Goal: Communication & Community: Connect with others

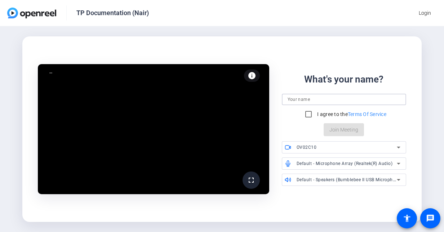
click at [307, 101] on input at bounding box center [344, 99] width 113 height 9
type input "[PERSON_NAME]"
click at [307, 110] on input "I agree to the Terms Of Service" at bounding box center [308, 114] width 14 height 14
checkbox input "true"
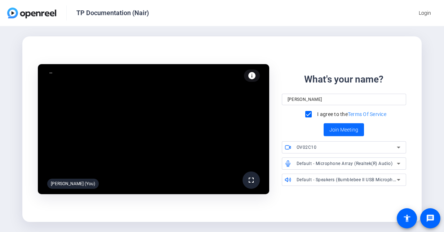
click at [341, 131] on span "Join Meeting" at bounding box center [343, 130] width 29 height 8
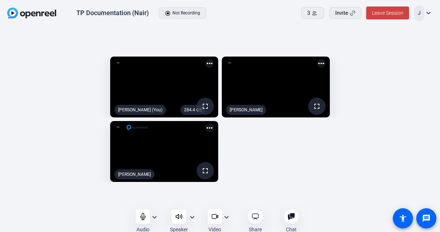
click at [155, 216] on mat-icon "expand_more" at bounding box center [154, 217] width 9 height 9
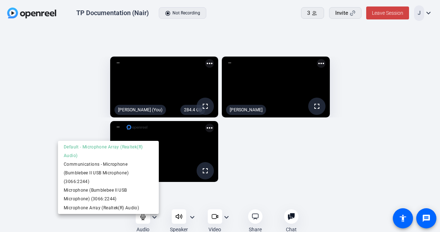
click at [190, 214] on div at bounding box center [220, 116] width 440 height 232
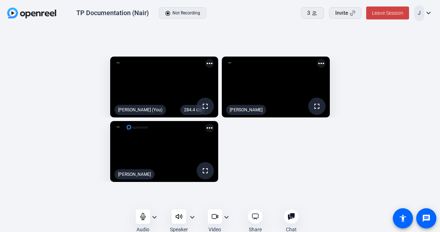
click at [191, 217] on mat-icon "expand_more" at bounding box center [192, 217] width 9 height 9
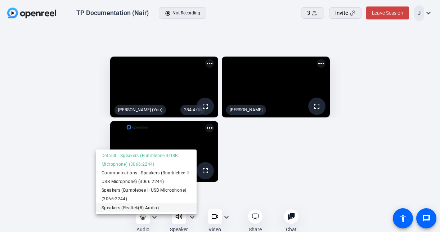
click at [129, 205] on span "Speakers (Realtek(R) Audio)" at bounding box center [146, 207] width 89 height 9
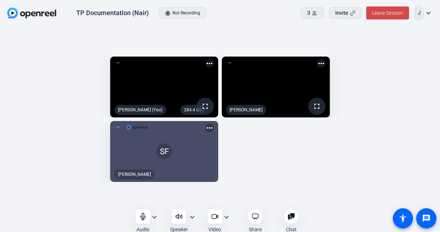
click at [389, 12] on span "Leave Session" at bounding box center [387, 13] width 31 height 6
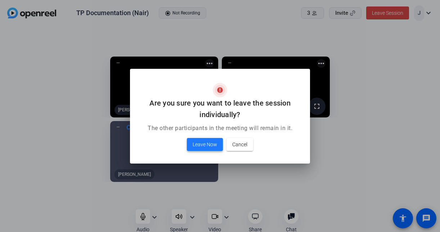
click at [208, 152] on span at bounding box center [205, 144] width 36 height 17
